Goal: Information Seeking & Learning: Find specific fact

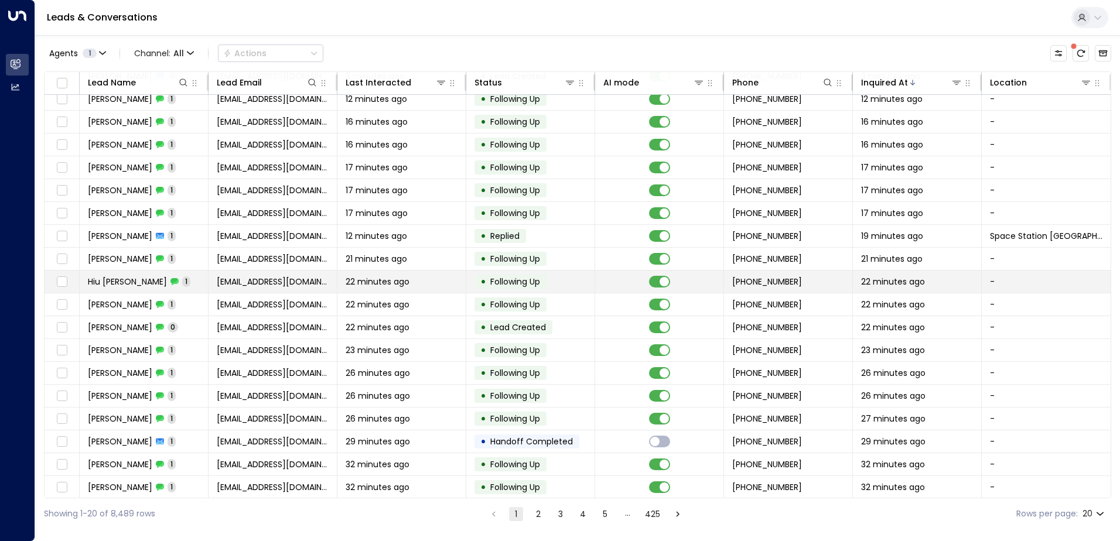
scroll to position [57, 0]
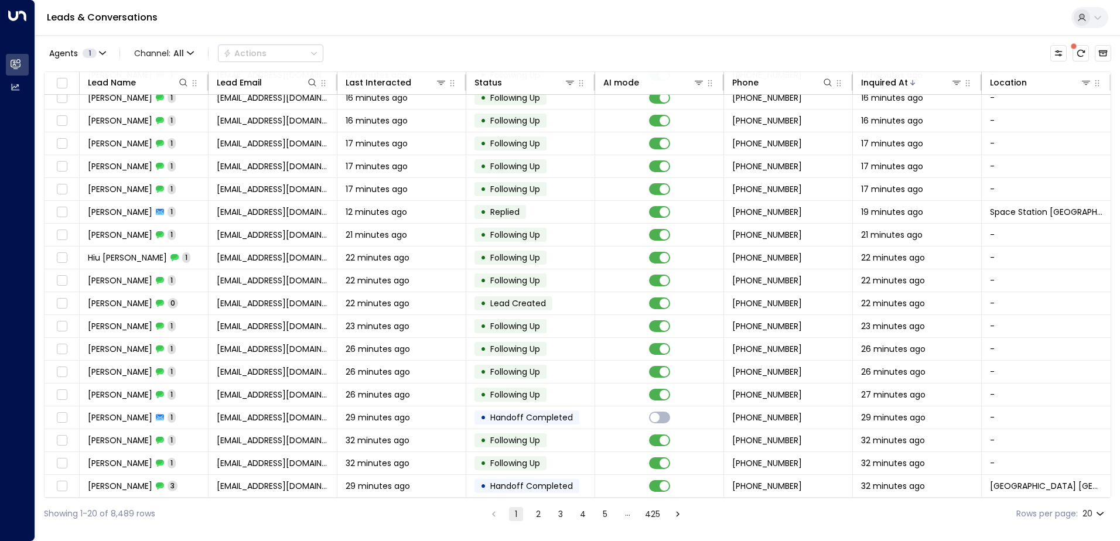
click at [534, 510] on button "2" at bounding box center [538, 514] width 14 height 14
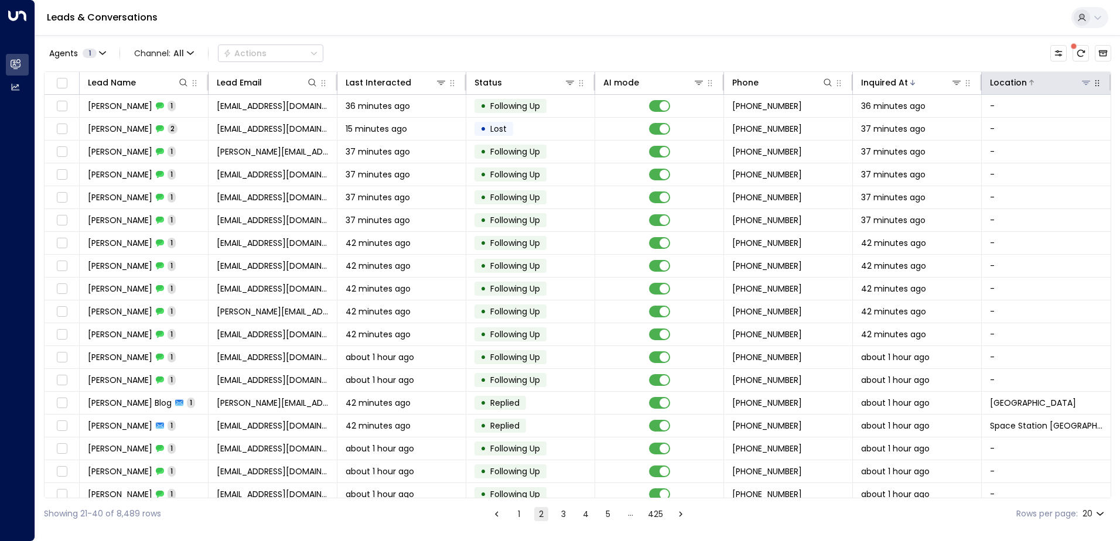
click at [1082, 84] on icon at bounding box center [1086, 83] width 8 height 4
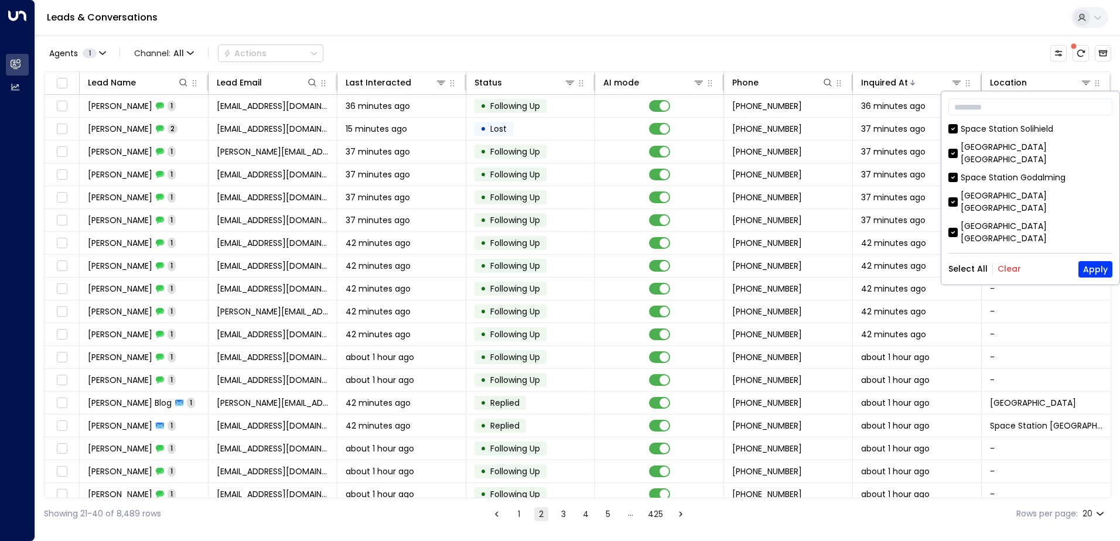
click at [1004, 270] on button "Clear" at bounding box center [1008, 268] width 23 height 9
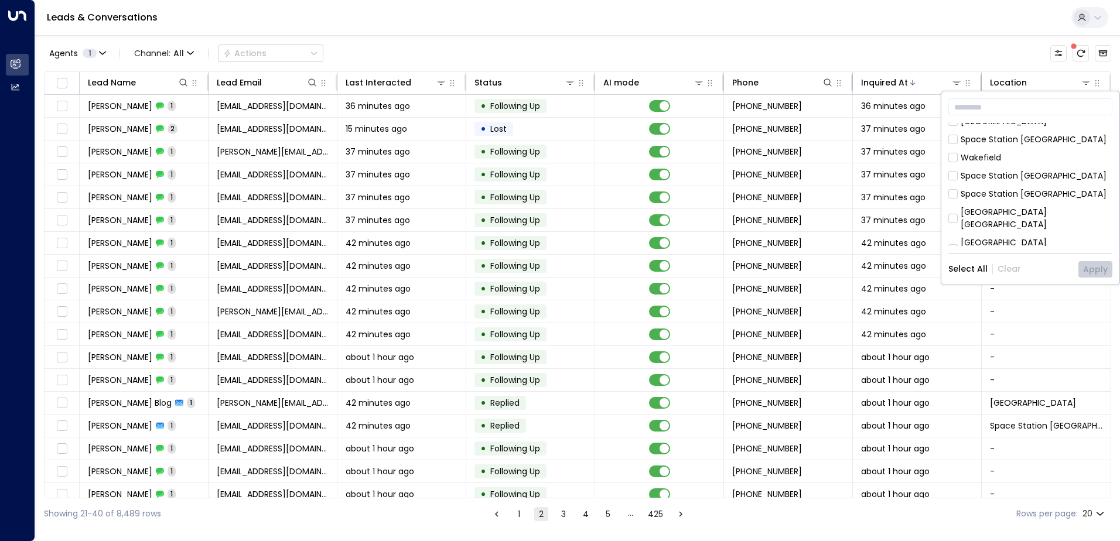
scroll to position [204, 0]
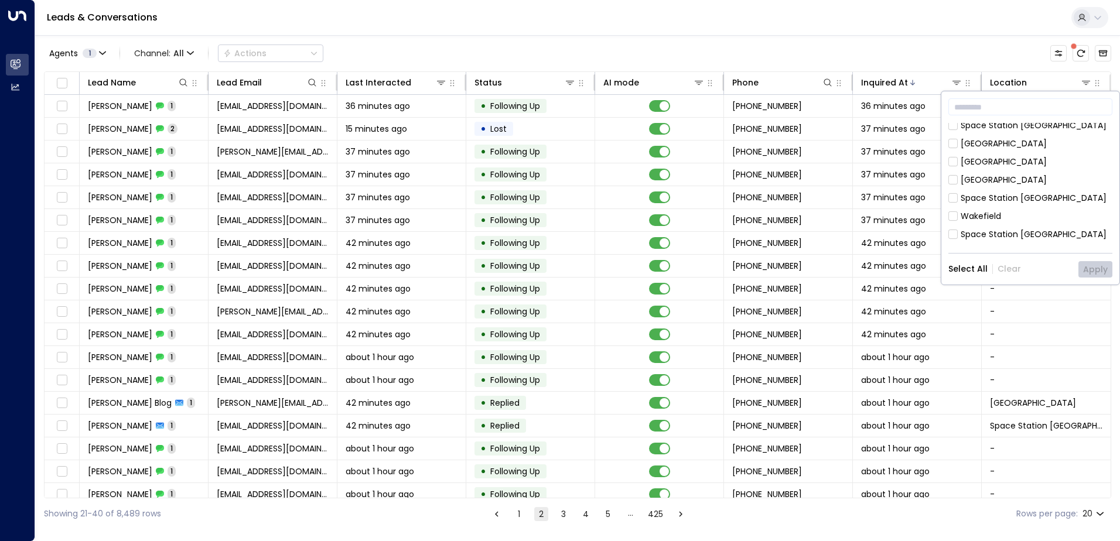
click at [1008, 265] on div "[GEOGRAPHIC_DATA] [GEOGRAPHIC_DATA]" at bounding box center [1036, 277] width 152 height 25
click at [1093, 273] on button "Apply" at bounding box center [1095, 269] width 34 height 16
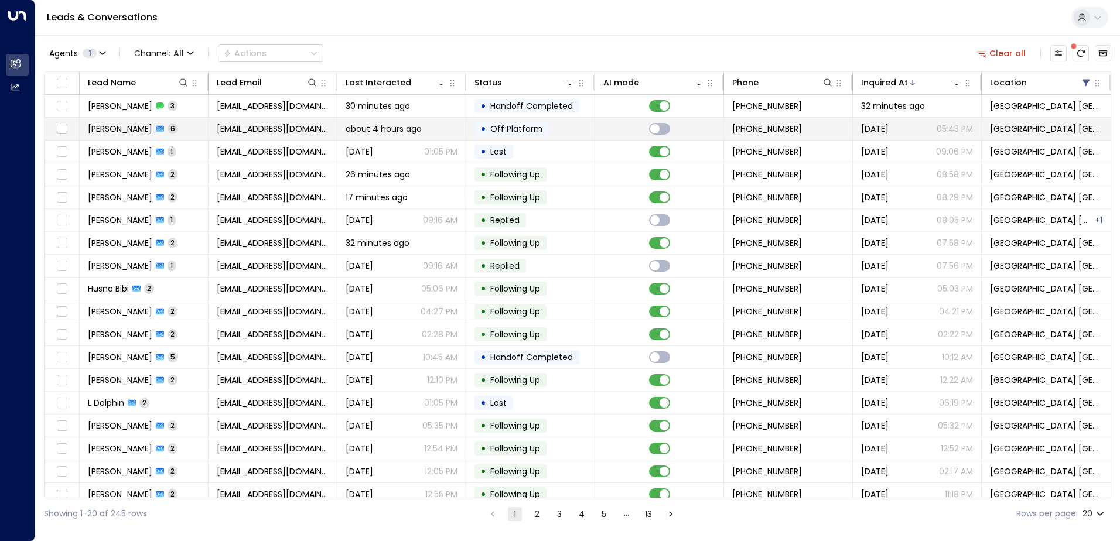
click at [276, 131] on span "[EMAIL_ADDRESS][DOMAIN_NAME]" at bounding box center [273, 129] width 112 height 12
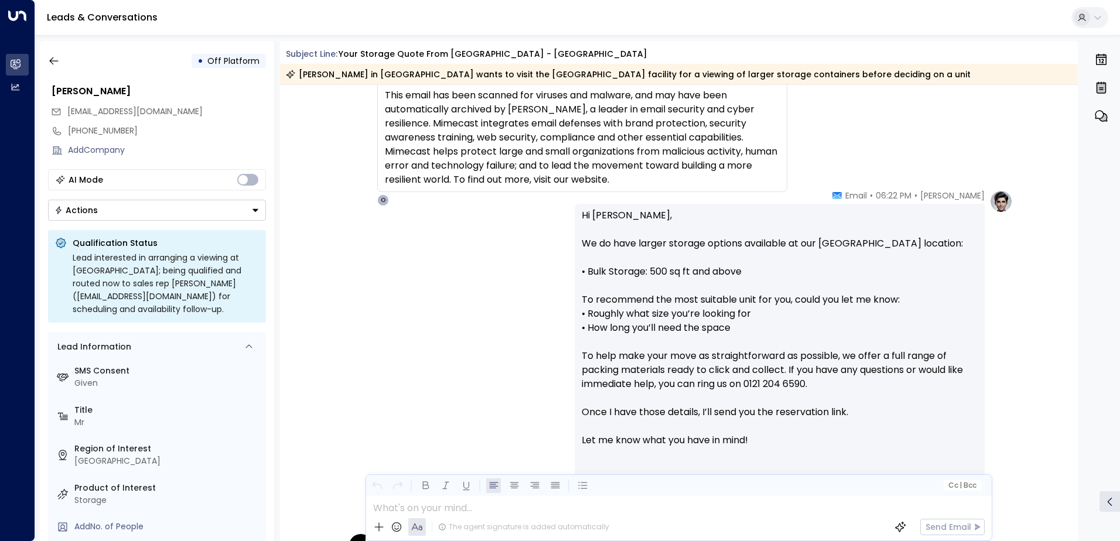
scroll to position [1933, 0]
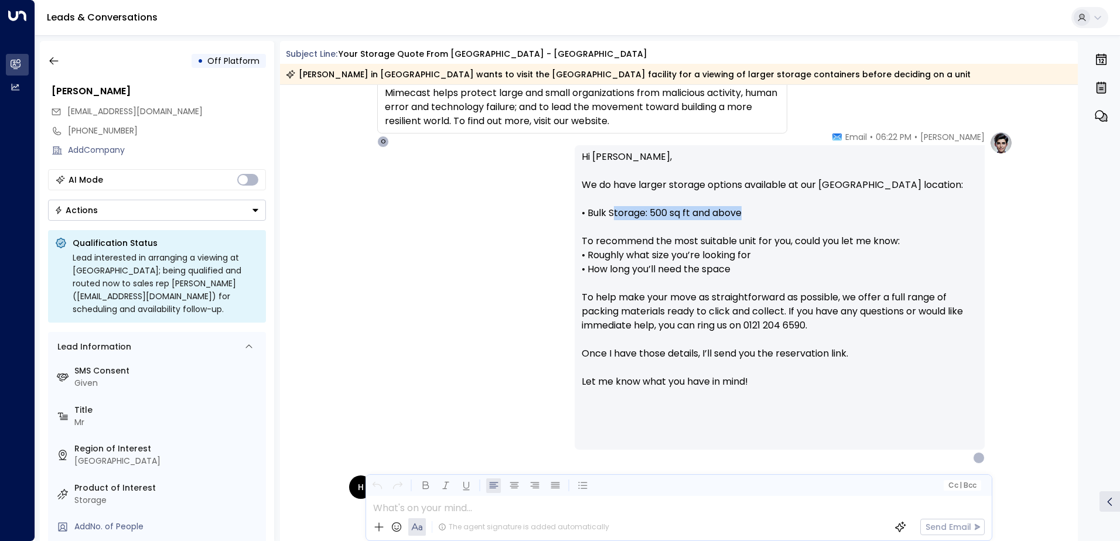
drag, startPoint x: 614, startPoint y: 214, endPoint x: 741, endPoint y: 214, distance: 127.1
click at [741, 214] on p "Hi [PERSON_NAME], We do have larger storage options available at our [GEOGRAPHI…" at bounding box center [780, 276] width 396 height 253
drag, startPoint x: 741, startPoint y: 214, endPoint x: 806, endPoint y: 214, distance: 65.6
click at [806, 214] on p "Hi [PERSON_NAME], We do have larger storage options available at our [GEOGRAPHI…" at bounding box center [780, 276] width 396 height 253
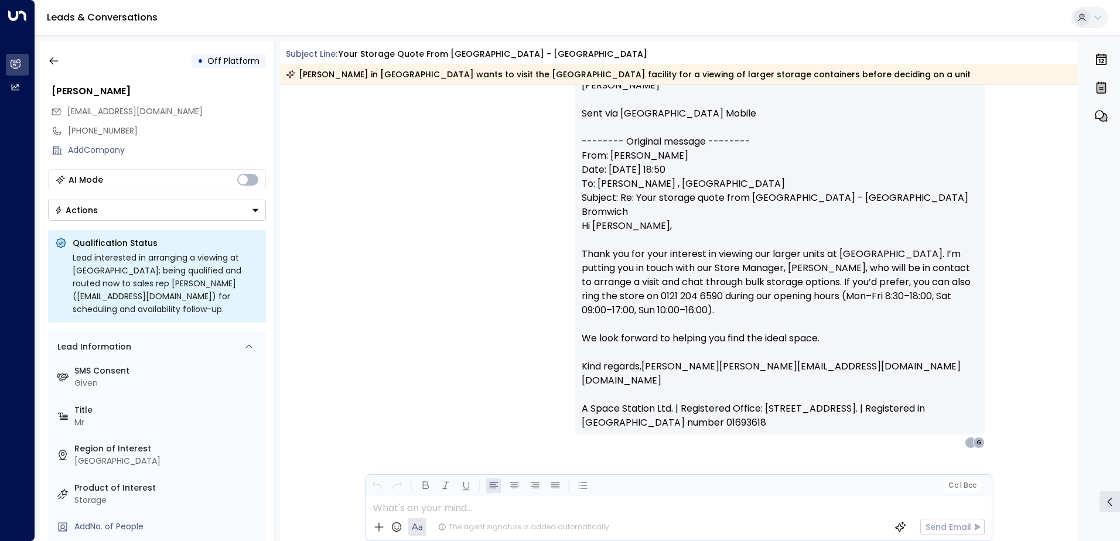
scroll to position [4246, 0]
